Goal: Task Accomplishment & Management: Use online tool/utility

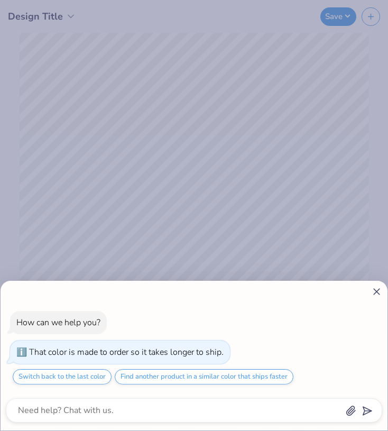
click at [374, 288] on line at bounding box center [377, 291] width 6 height 6
type textarea "x"
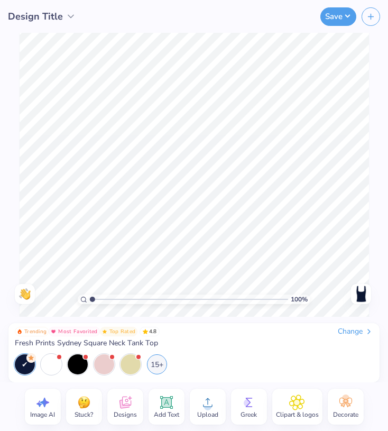
click at [215, 357] on div "15+" at bounding box center [194, 364] width 358 height 20
click at [173, 406] on icon at bounding box center [167, 402] width 16 height 16
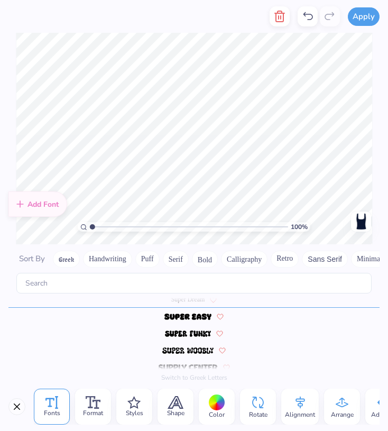
scroll to position [4591, 0]
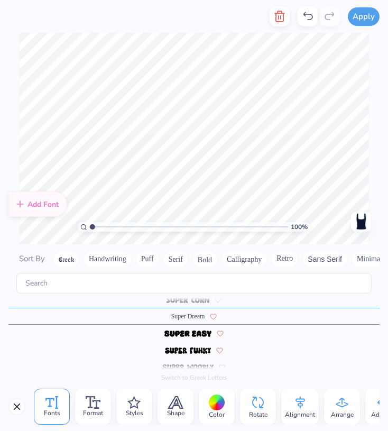
type textarea "T"
type textarea "Eastern"
click at [194, 333] on img at bounding box center [188, 333] width 48 height 6
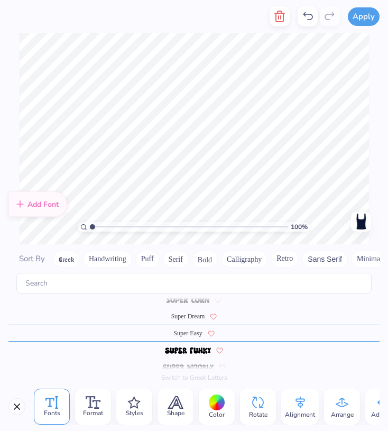
click at [193, 363] on span at bounding box center [187, 367] width 51 height 10
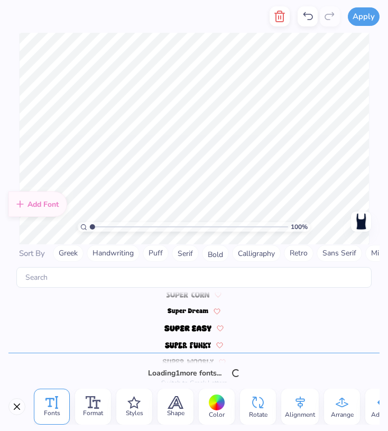
scroll to position [4624, 0]
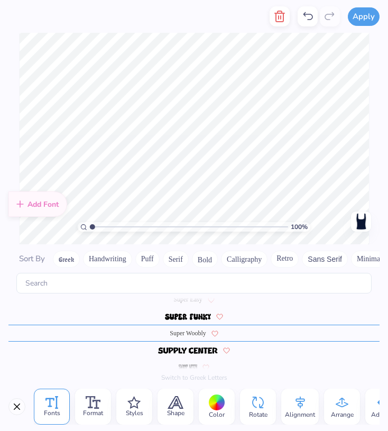
click at [198, 351] on img at bounding box center [188, 350] width 60 height 6
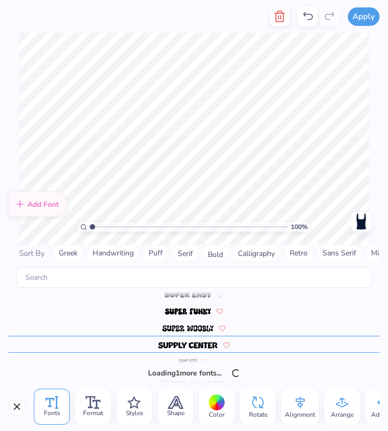
scroll to position [4641, 0]
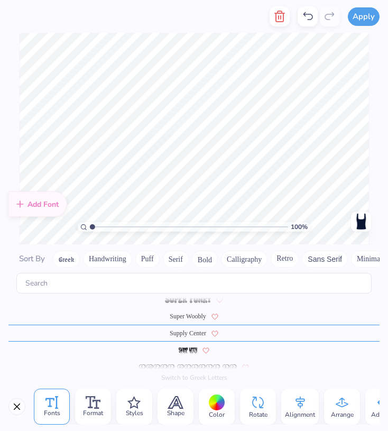
click at [190, 350] on img at bounding box center [188, 350] width 19 height 6
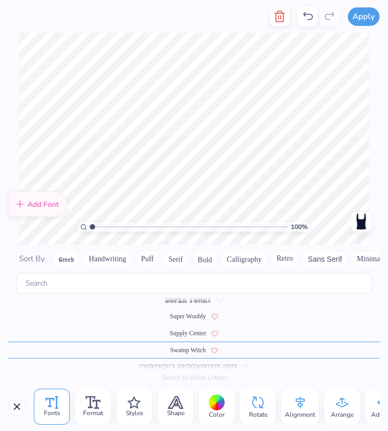
scroll to position [4658, 0]
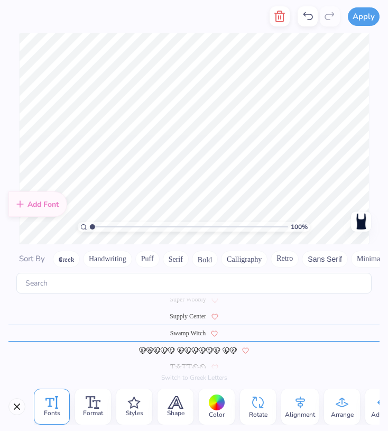
click at [183, 350] on img at bounding box center [188, 350] width 98 height 6
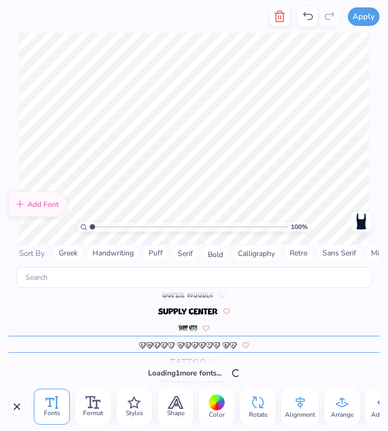
scroll to position [4675, 0]
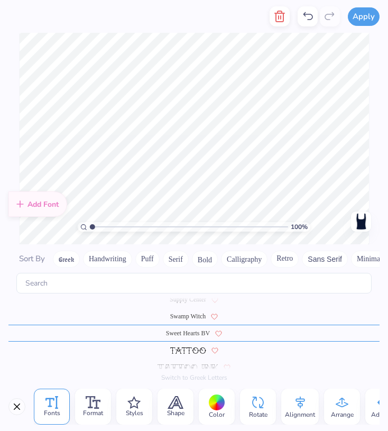
click at [193, 367] on img at bounding box center [187, 367] width 60 height 6
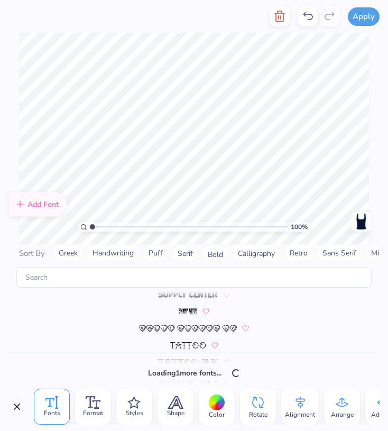
scroll to position [4709, 0]
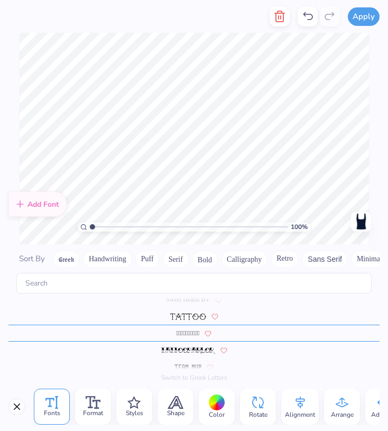
click at [190, 363] on span at bounding box center [187, 367] width 27 height 10
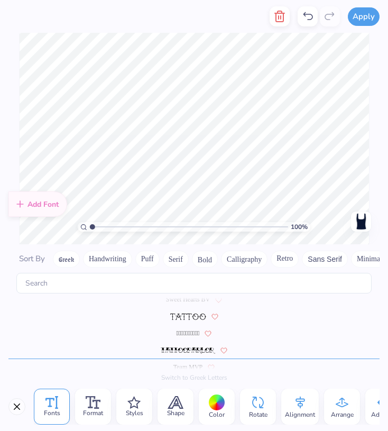
scroll to position [4743, 0]
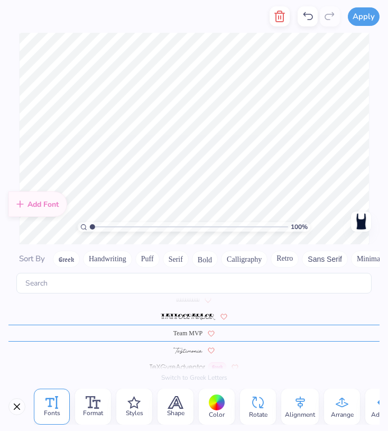
click at [189, 350] on img at bounding box center [187, 350] width 29 height 6
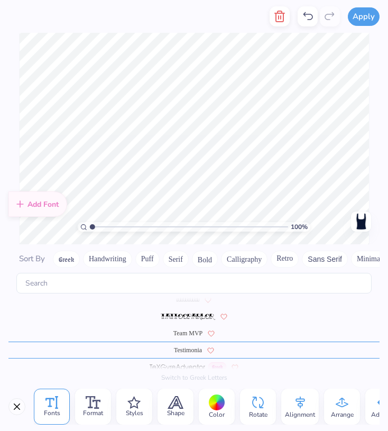
scroll to position [4760, 0]
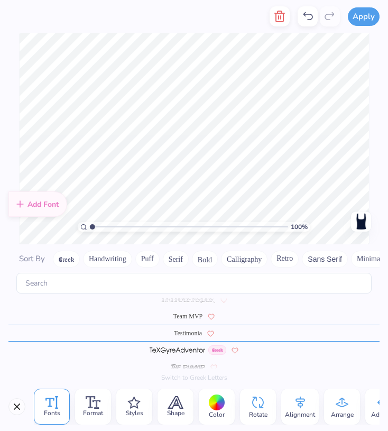
click at [183, 367] on img at bounding box center [188, 367] width 34 height 6
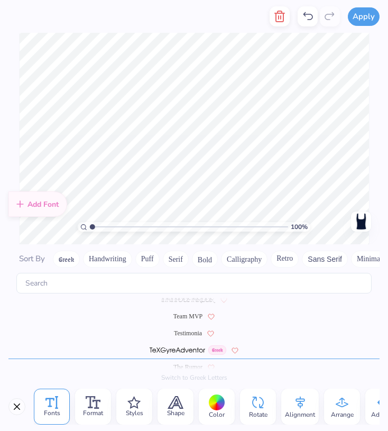
scroll to position [4793, 0]
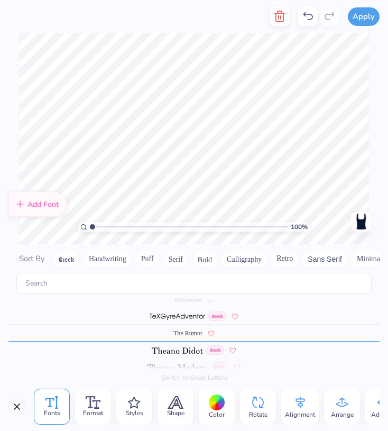
click at [190, 302] on span "Testimonia" at bounding box center [188, 299] width 28 height 10
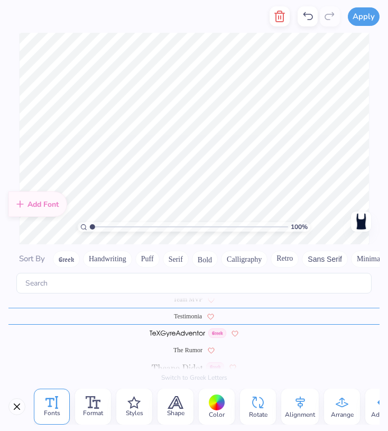
scroll to position [0, 0]
type textarea "E"
type textarea "warriors"
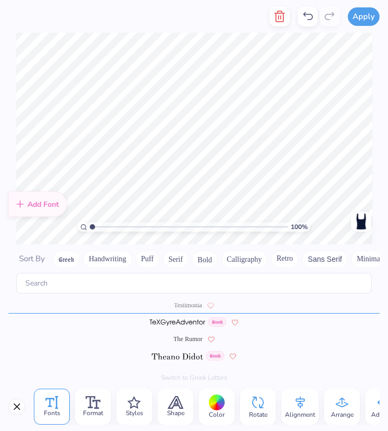
scroll to position [4777, 0]
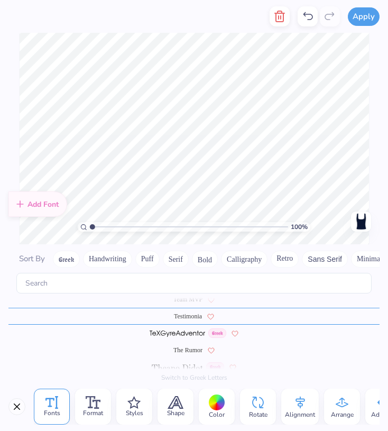
click at [204, 261] on button "Bold" at bounding box center [205, 258] width 26 height 17
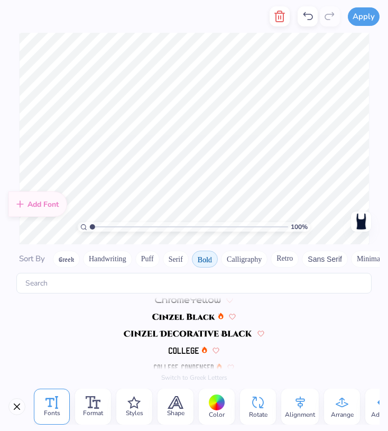
scroll to position [0, 0]
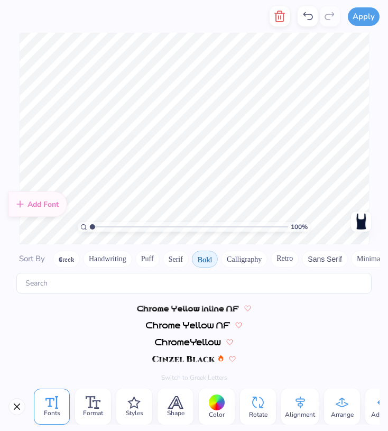
click at [118, 259] on button "Handwriting" at bounding box center [107, 258] width 49 height 17
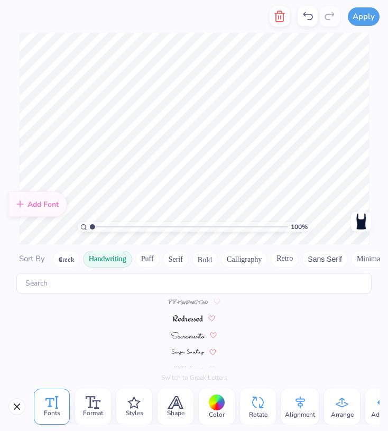
scroll to position [397, 0]
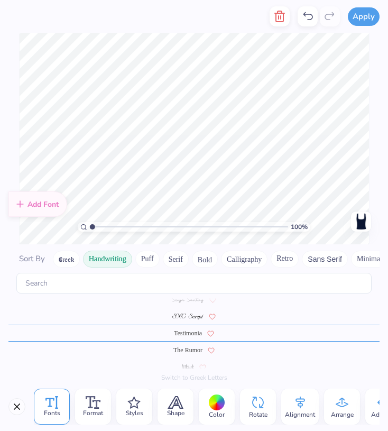
click at [64, 256] on button "Greek" at bounding box center [66, 258] width 27 height 17
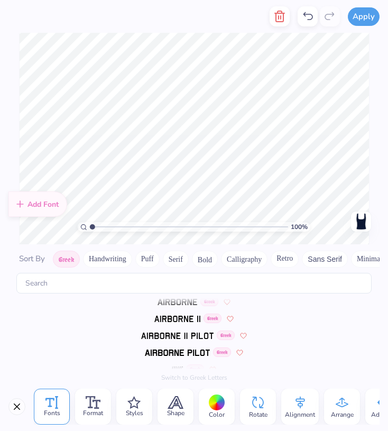
scroll to position [0, 0]
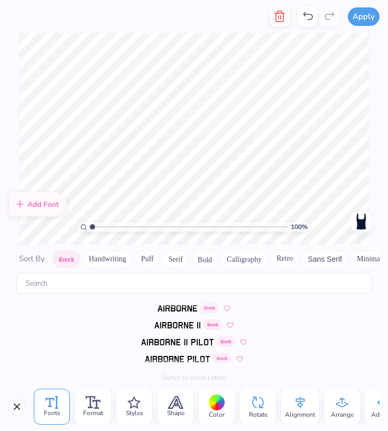
click at [292, 259] on button "Retro" at bounding box center [285, 258] width 28 height 17
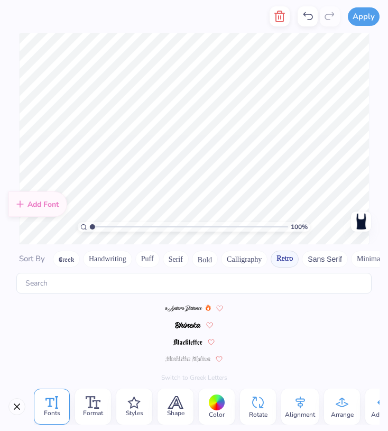
click at [357, 260] on button "Minimal" at bounding box center [369, 258] width 37 height 17
click at [180, 327] on img at bounding box center [184, 325] width 28 height 6
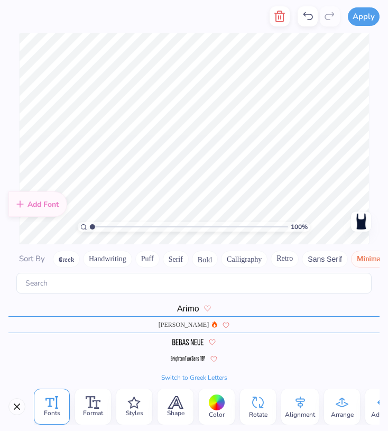
click at [115, 258] on button "Handwriting" at bounding box center [107, 258] width 49 height 17
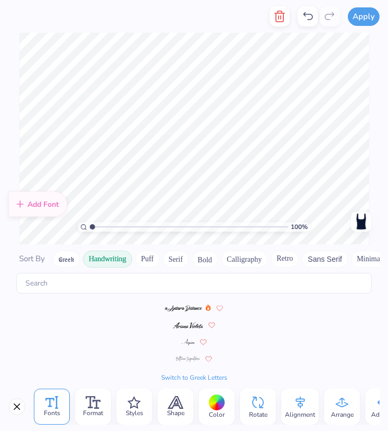
click at [185, 343] on img at bounding box center [187, 342] width 13 height 6
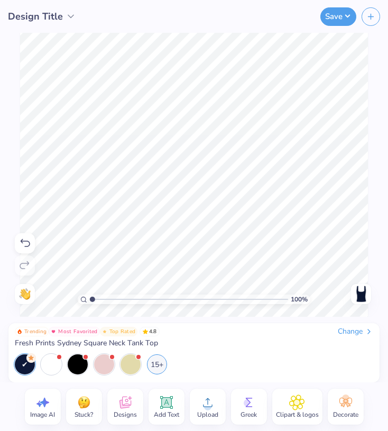
click at [167, 399] on icon at bounding box center [166, 402] width 10 height 10
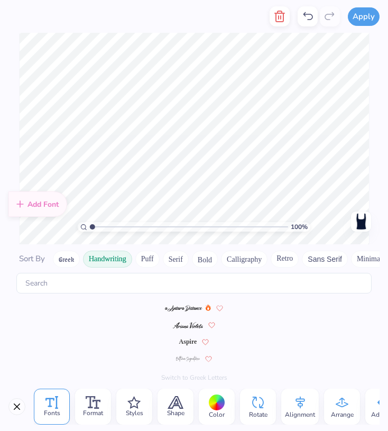
type textarea "T"
type textarea "e"
type textarea "Eastern"
click at [222, 397] on div at bounding box center [217, 402] width 16 height 16
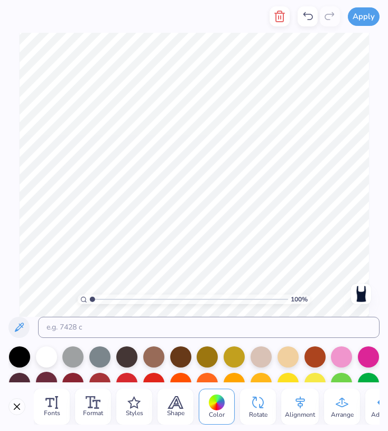
click at [53, 379] on div at bounding box center [46, 381] width 21 height 21
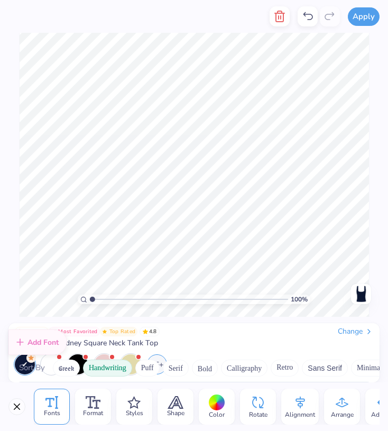
scroll to position [42, 0]
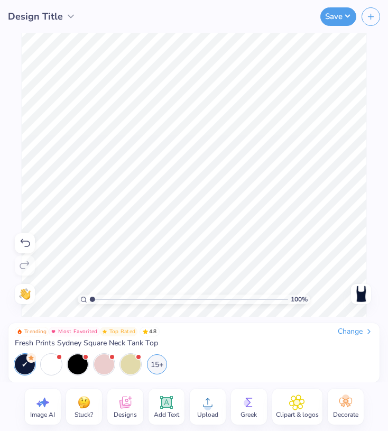
click at [193, 367] on div "15+" at bounding box center [194, 364] width 358 height 20
click at [167, 402] on icon at bounding box center [166, 402] width 13 height 13
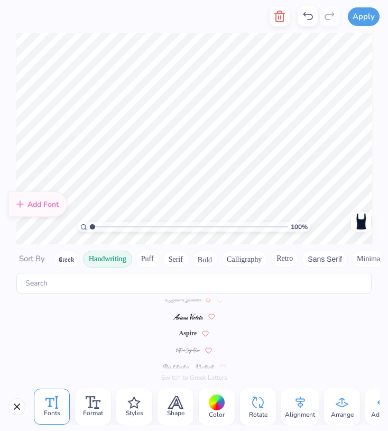
scroll to position [0, 0]
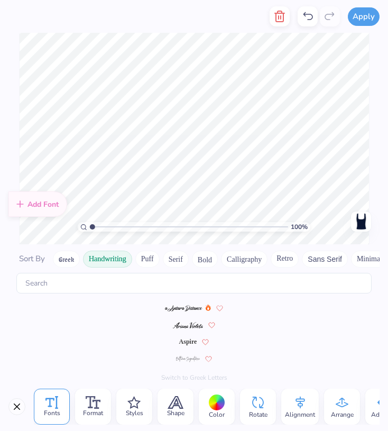
type textarea "T"
type textarea "dance team"
click at [243, 260] on button "Calligraphy" at bounding box center [244, 258] width 46 height 17
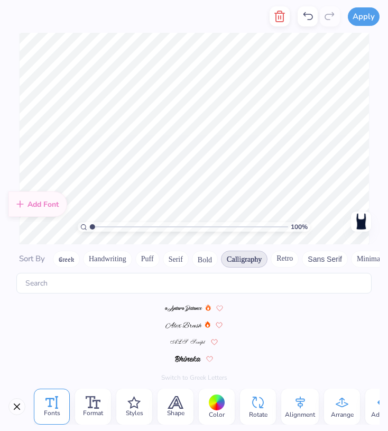
click at [188, 357] on img at bounding box center [188, 359] width 26 height 6
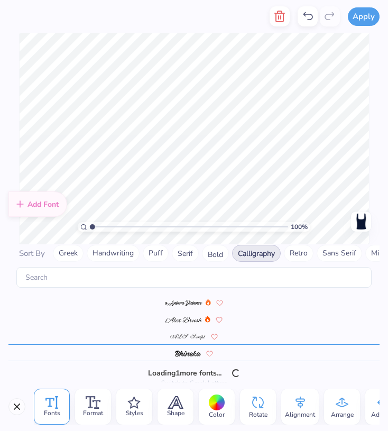
scroll to position [25, 0]
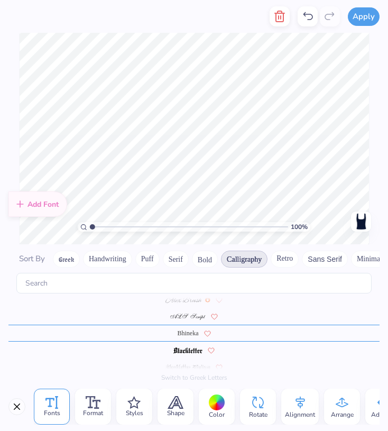
click at [190, 362] on span at bounding box center [187, 367] width 45 height 10
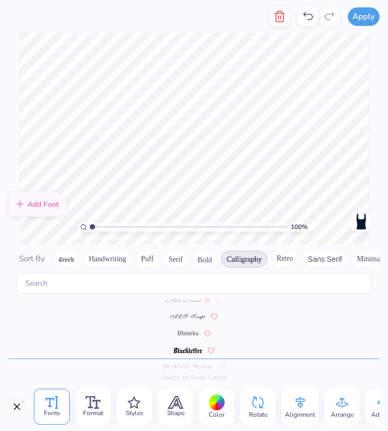
scroll to position [59, 0]
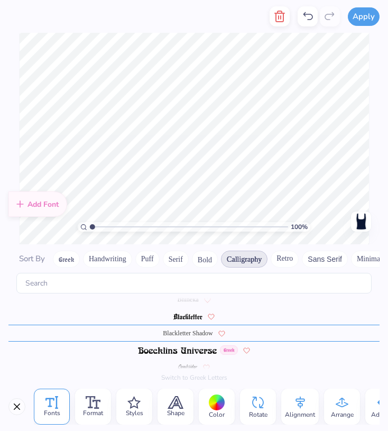
click at [189, 364] on img at bounding box center [188, 367] width 20 height 6
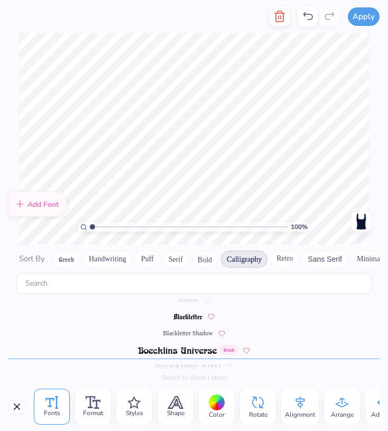
scroll to position [93, 0]
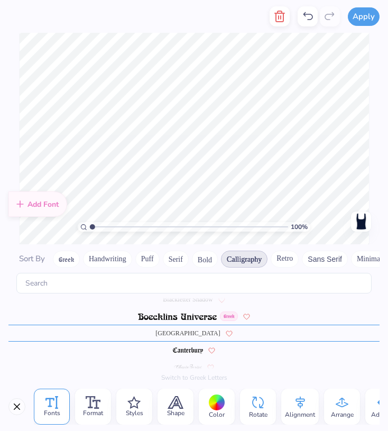
click at [213, 404] on div at bounding box center [217, 402] width 16 height 16
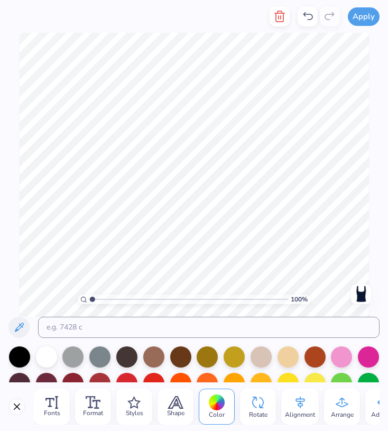
click at [352, 345] on div at bounding box center [193, 434] width 371 height 236
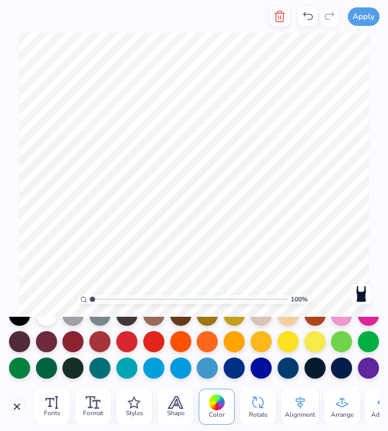
scroll to position [42, 0]
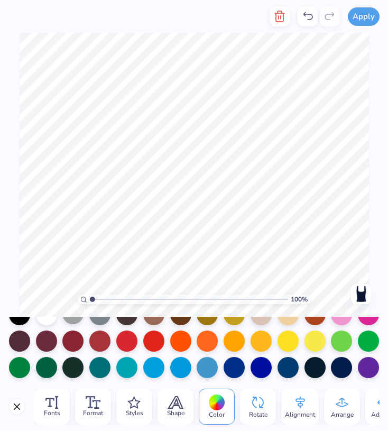
click at [72, 321] on div at bounding box center [72, 313] width 21 height 21
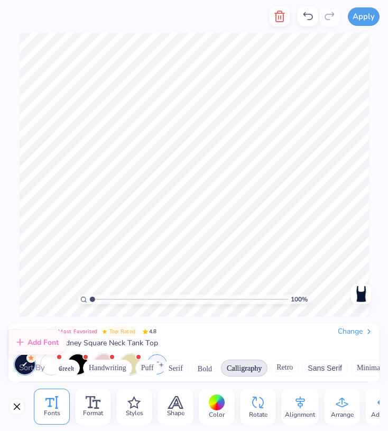
scroll to position [110, 0]
